Goal: Information Seeking & Learning: Learn about a topic

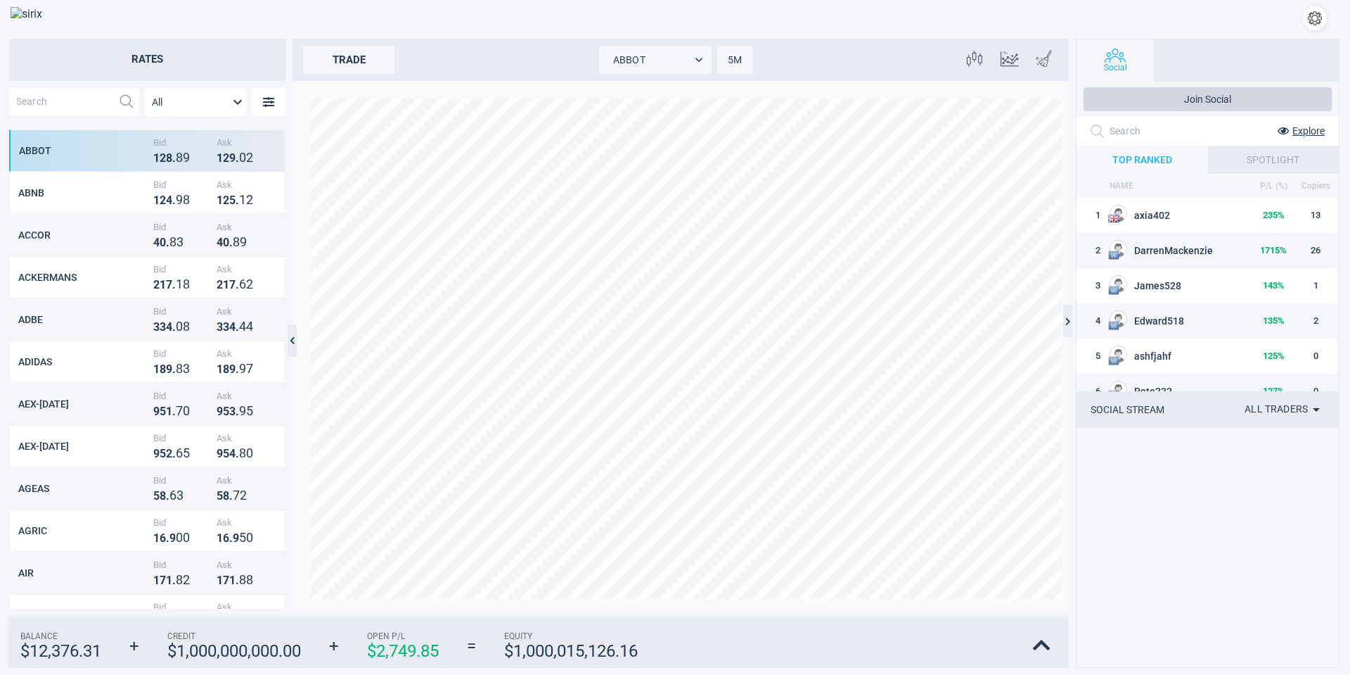
scroll to position [467, 264]
click at [52, 111] on input "text" at bounding box center [60, 101] width 103 height 27
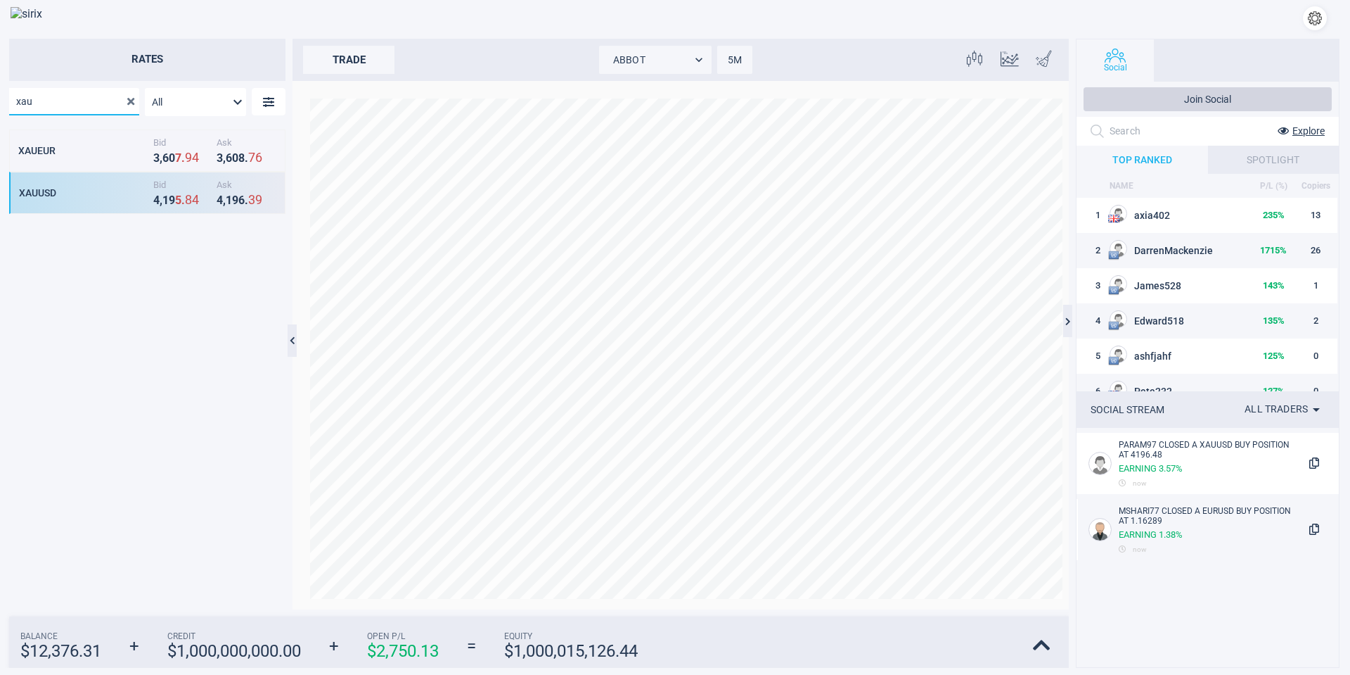
type input "xau"
click at [53, 196] on div "XAUUSD" at bounding box center [84, 192] width 131 height 11
type input "XAUUSD"
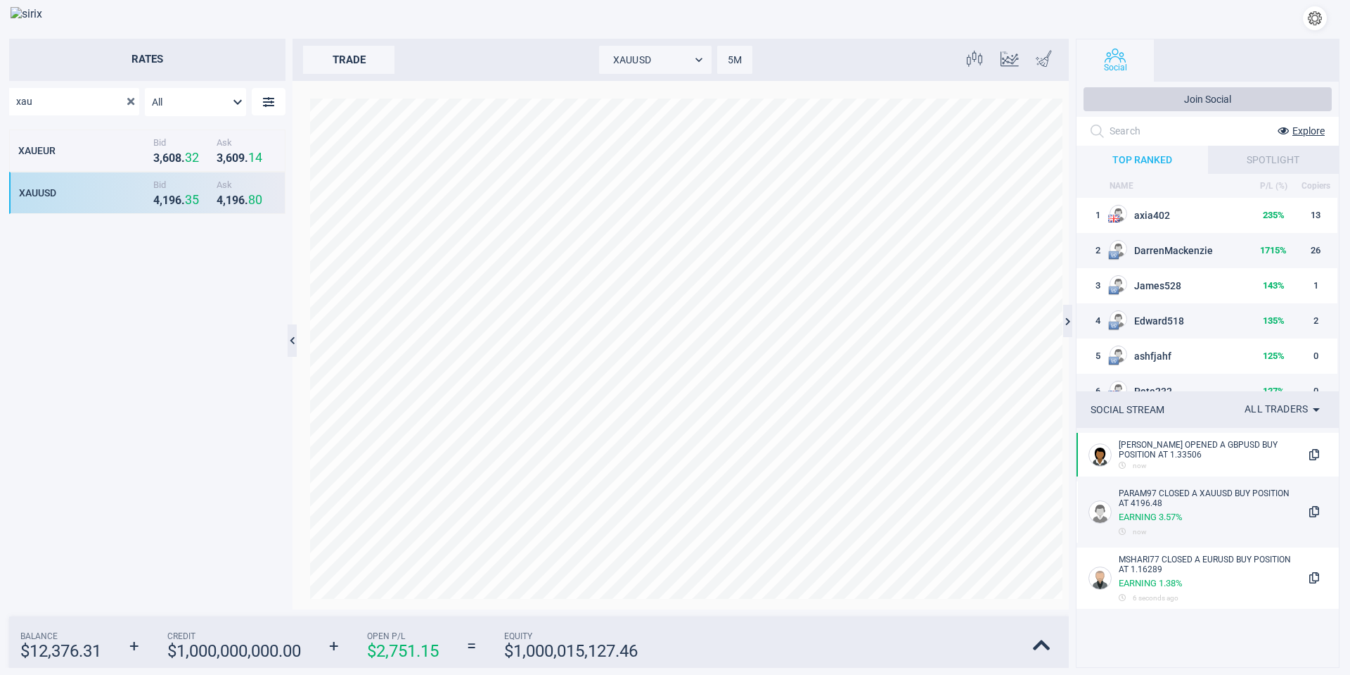
click at [727, 55] on body "Rates xau All MarketRates.Groups.All XAUEUR Bid 3 , 6 0 8 . 3 2 Ask 3 , 6 0 9 .…" at bounding box center [675, 337] width 1350 height 675
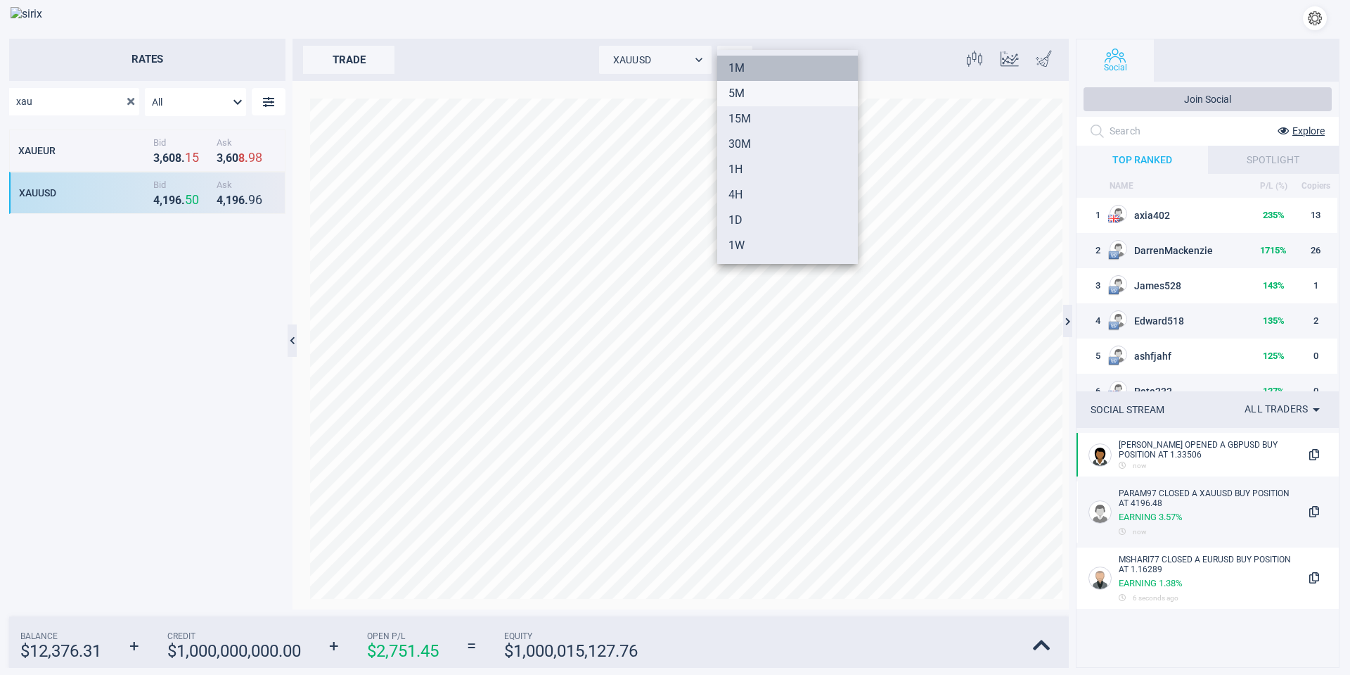
click at [743, 67] on li "1M" at bounding box center [787, 68] width 141 height 25
type input "1"
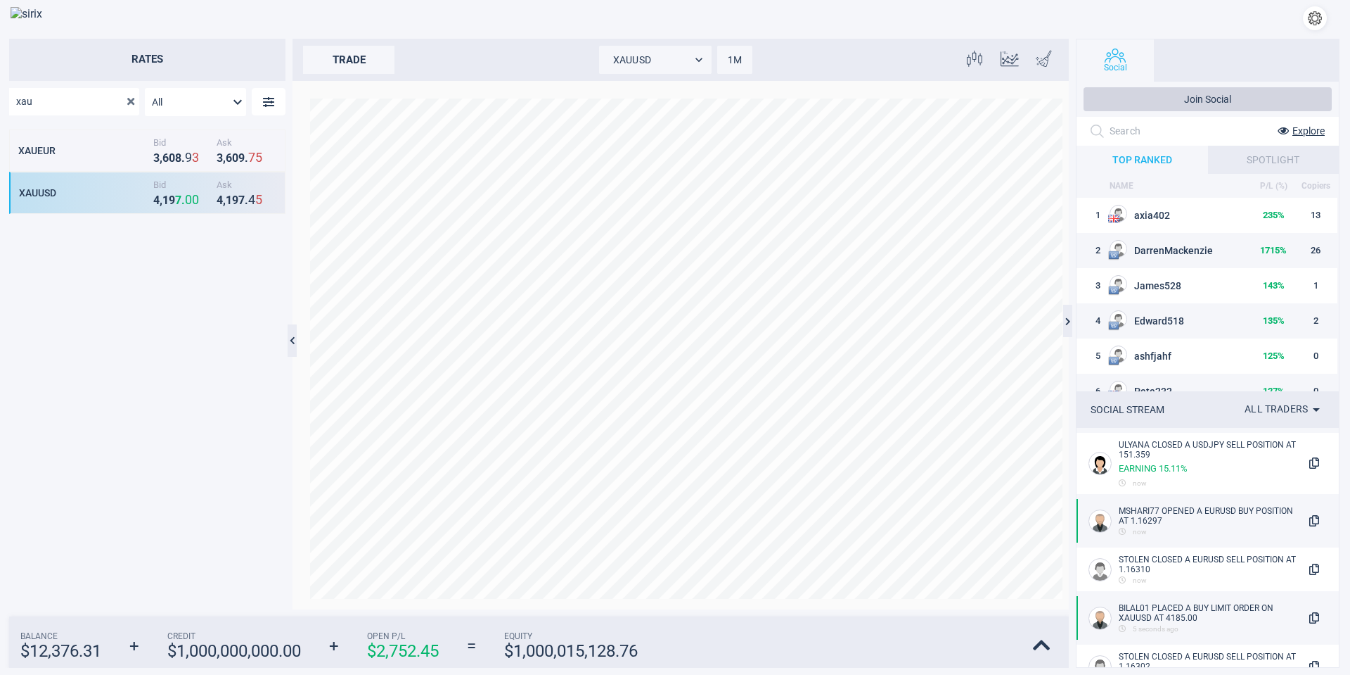
click at [49, 106] on input "xau" at bounding box center [63, 101] width 108 height 27
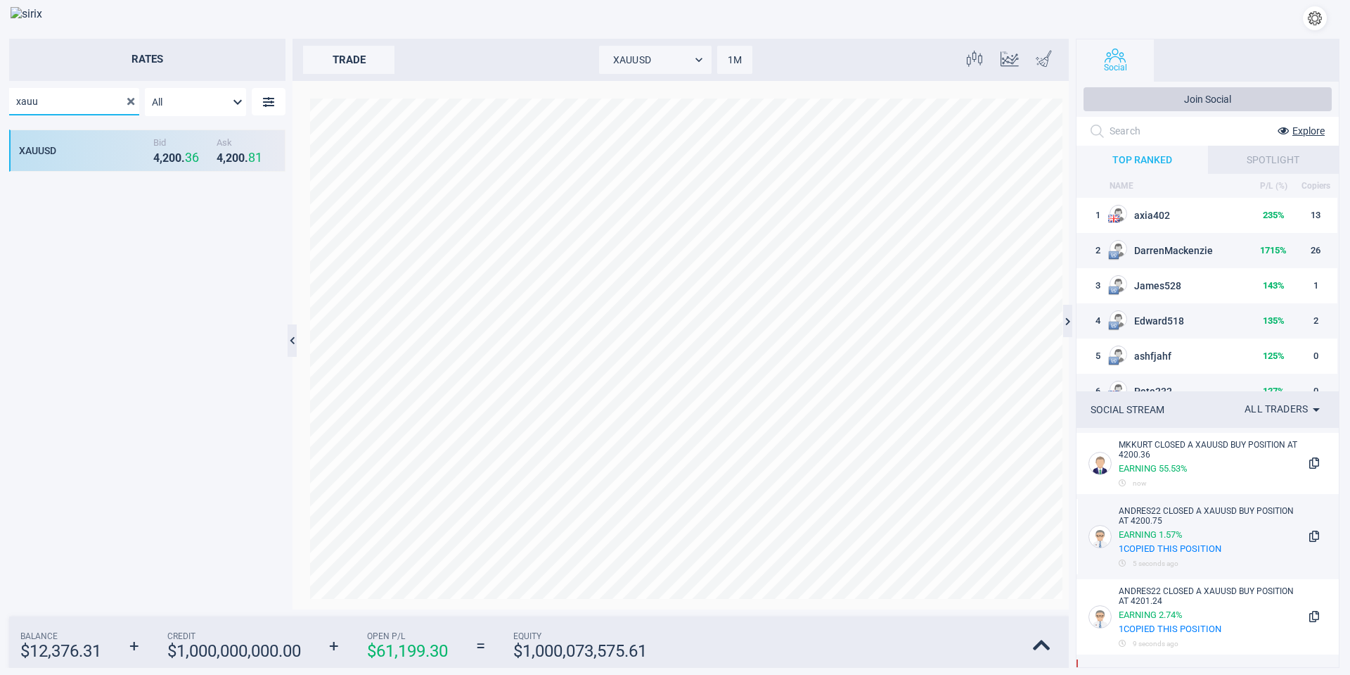
type input "xauu"
